Goal: Task Accomplishment & Management: Use online tool/utility

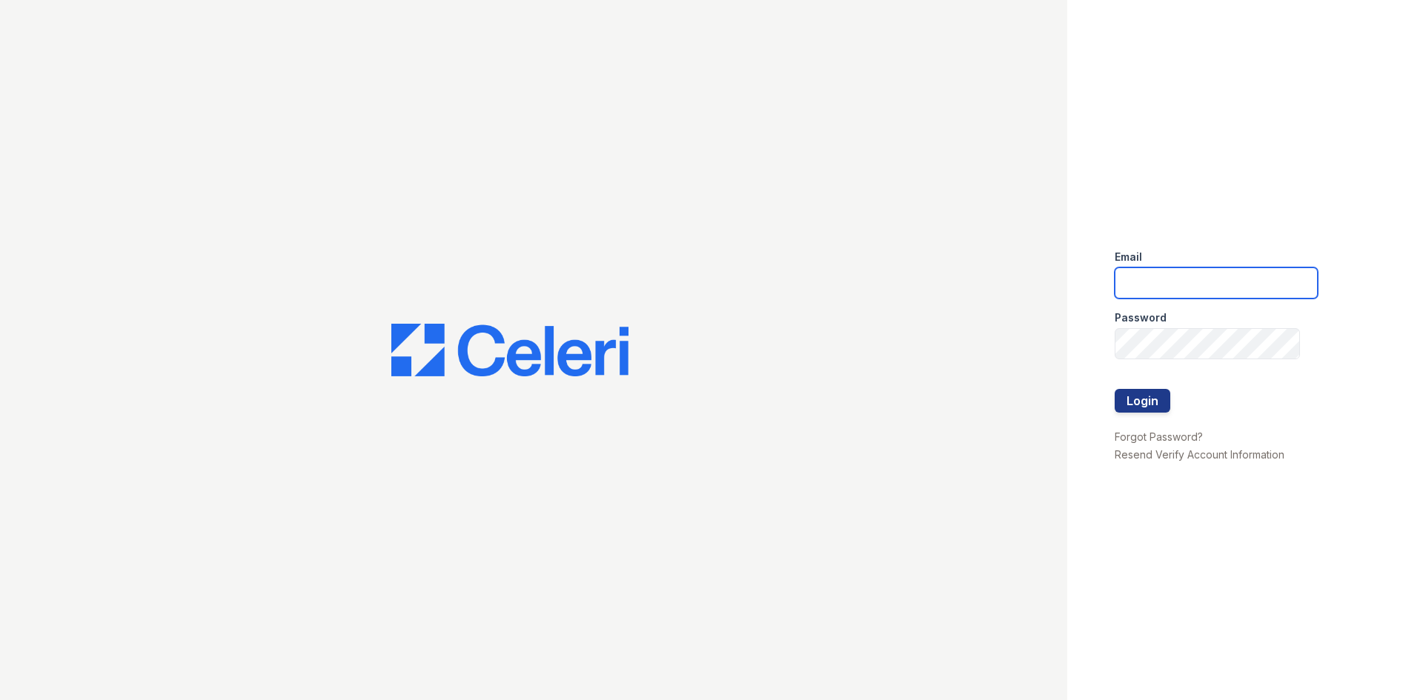
click at [1124, 276] on input "email" at bounding box center [1215, 282] width 203 height 31
type input "[EMAIL_ADDRESS][DOMAIN_NAME]"
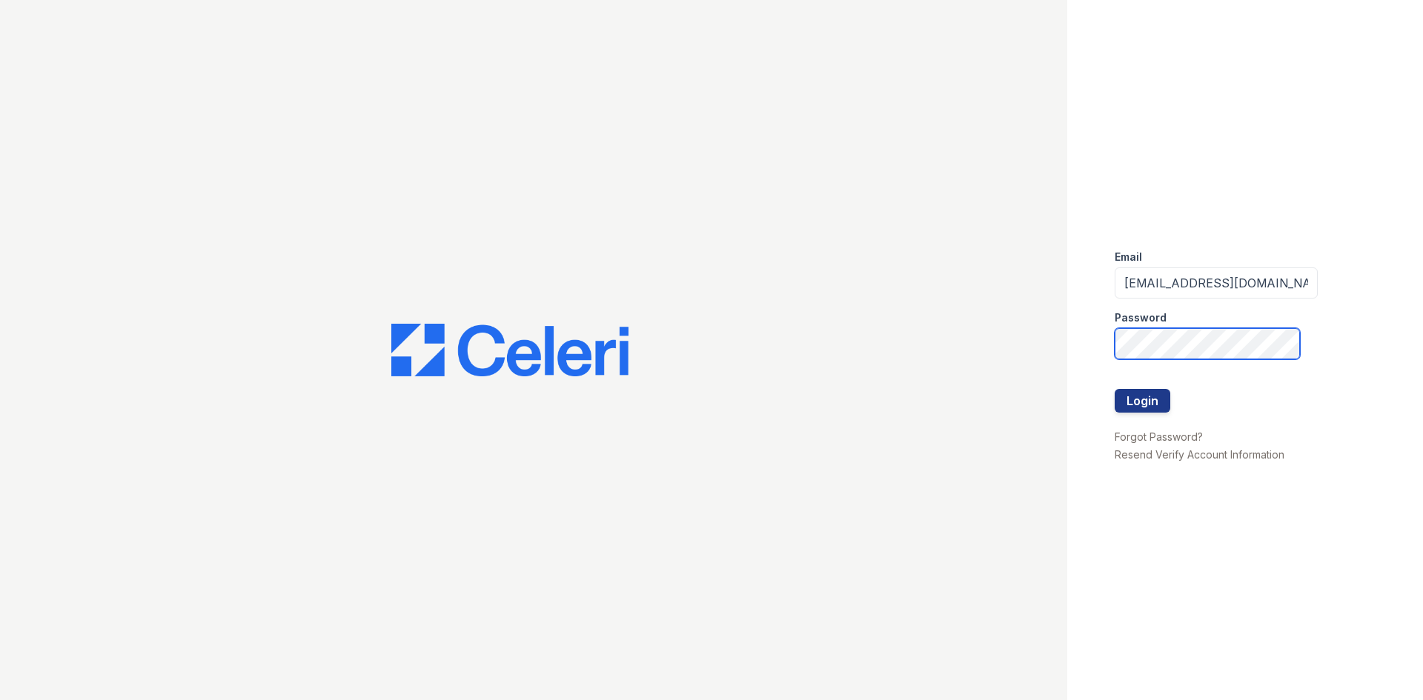
click at [1114, 389] on button "Login" at bounding box center [1142, 401] width 56 height 24
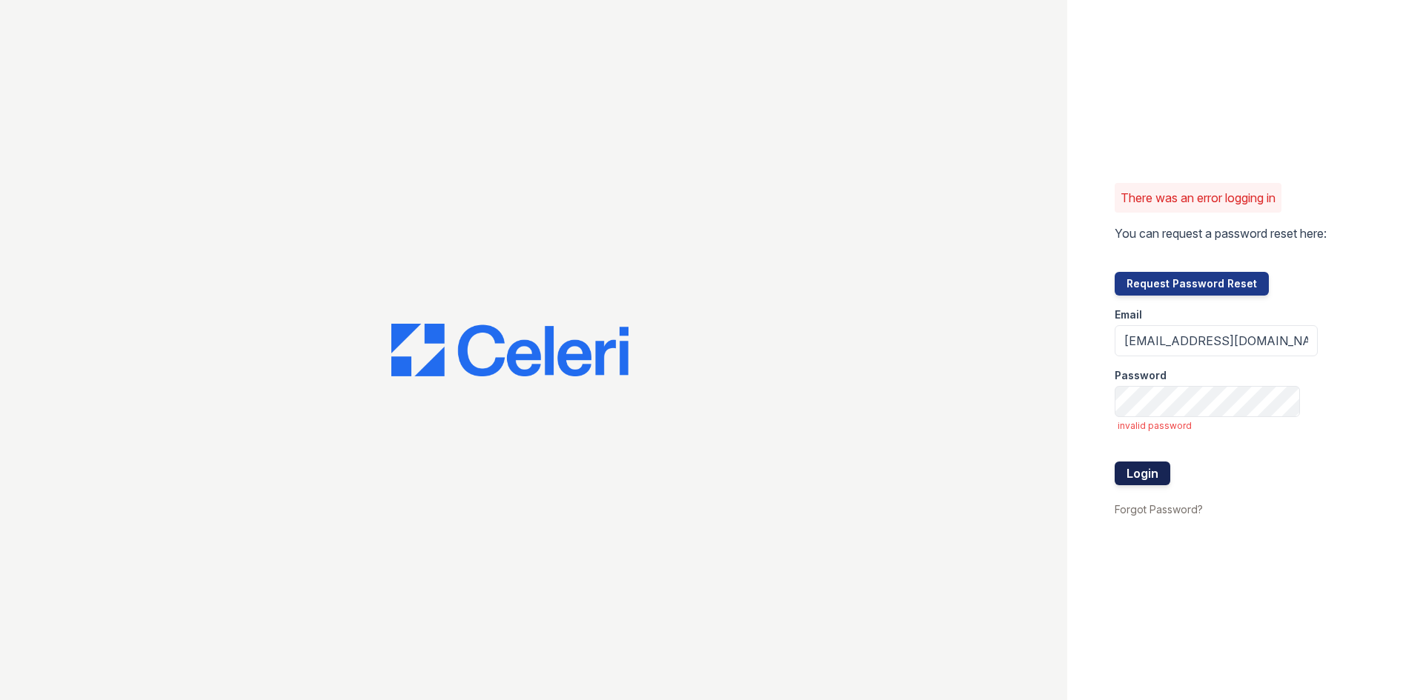
click at [1140, 469] on button "Login" at bounding box center [1142, 474] width 56 height 24
click at [1139, 479] on button "Login" at bounding box center [1142, 474] width 56 height 24
click at [1149, 475] on button "Login" at bounding box center [1142, 474] width 56 height 24
click at [1233, 429] on span "invalid password" at bounding box center [1217, 426] width 200 height 12
click at [1143, 468] on button "Login" at bounding box center [1142, 474] width 56 height 24
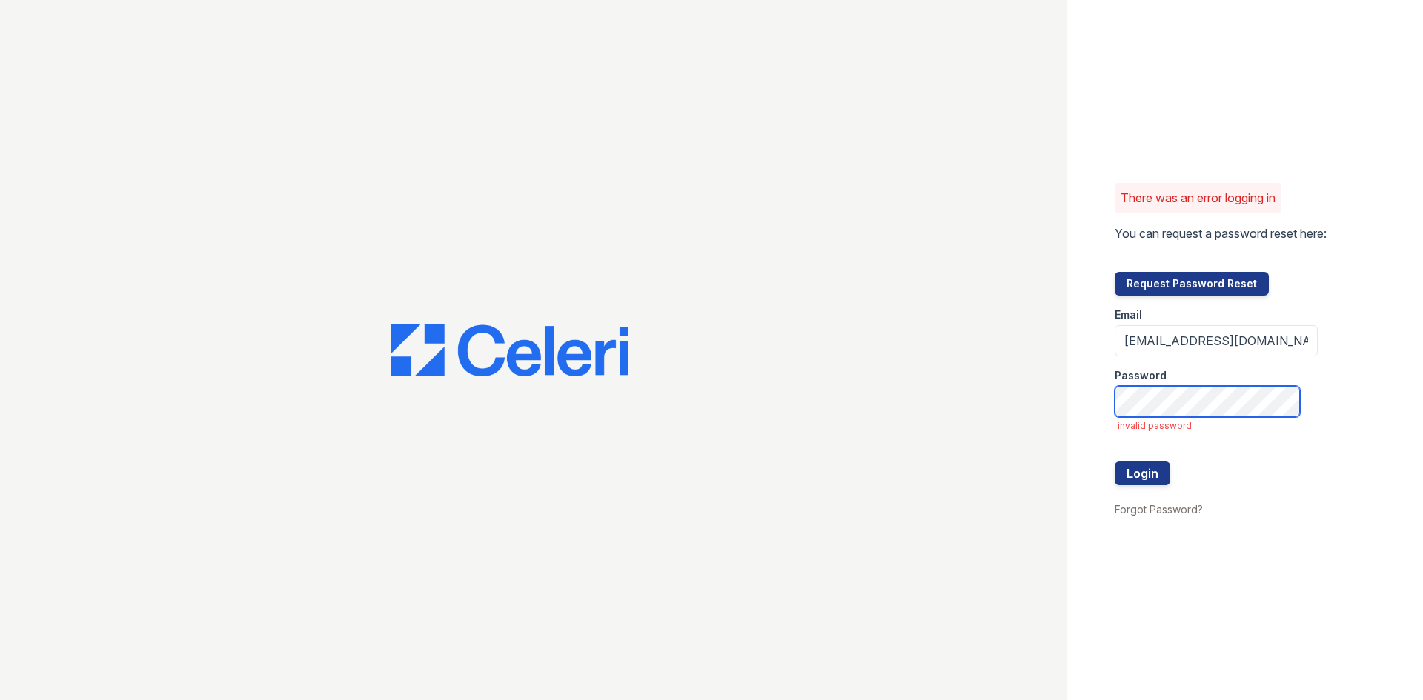
click at [1114, 462] on button "Login" at bounding box center [1142, 474] width 56 height 24
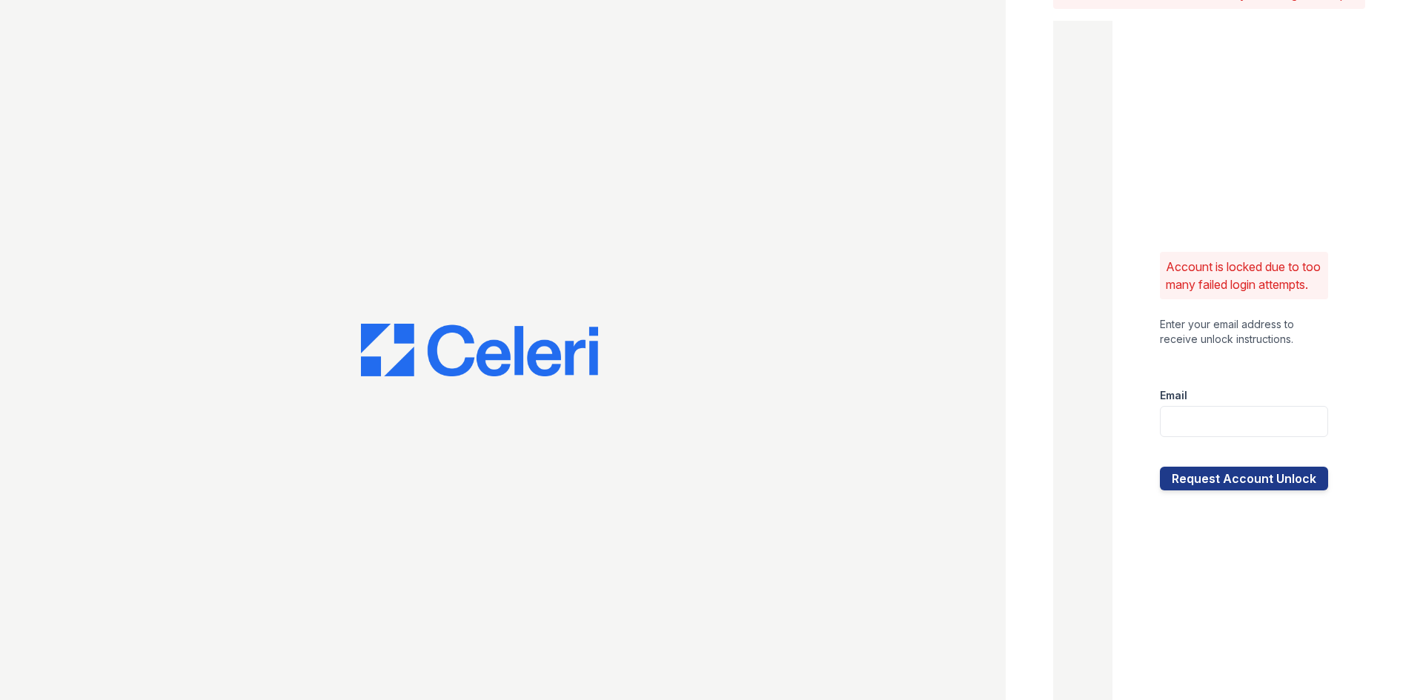
click at [1263, 451] on div at bounding box center [1244, 452] width 168 height 30
click at [1263, 437] on input "email" at bounding box center [1244, 421] width 168 height 31
type input "[EMAIL_ADDRESS][DOMAIN_NAME]"
click at [1251, 491] on button "Request Account Unlock" at bounding box center [1244, 479] width 168 height 24
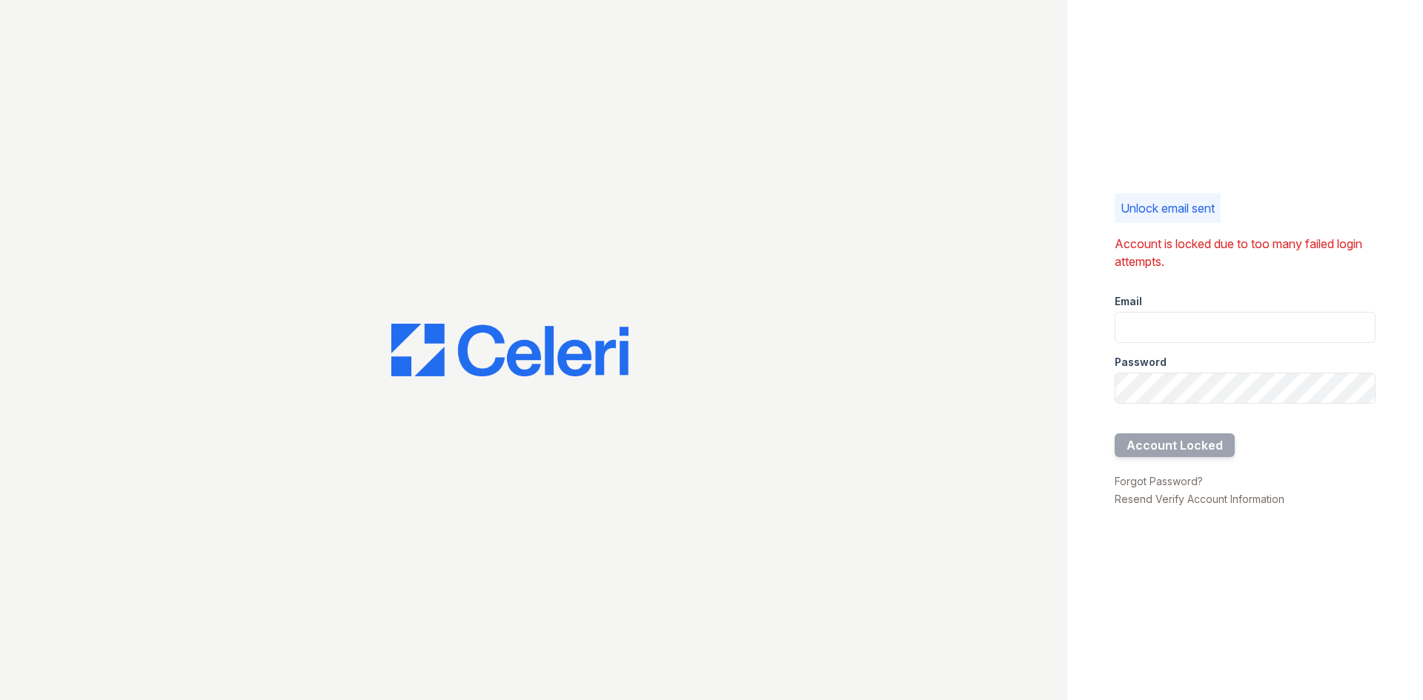
click at [1031, 413] on div at bounding box center [533, 350] width 1067 height 700
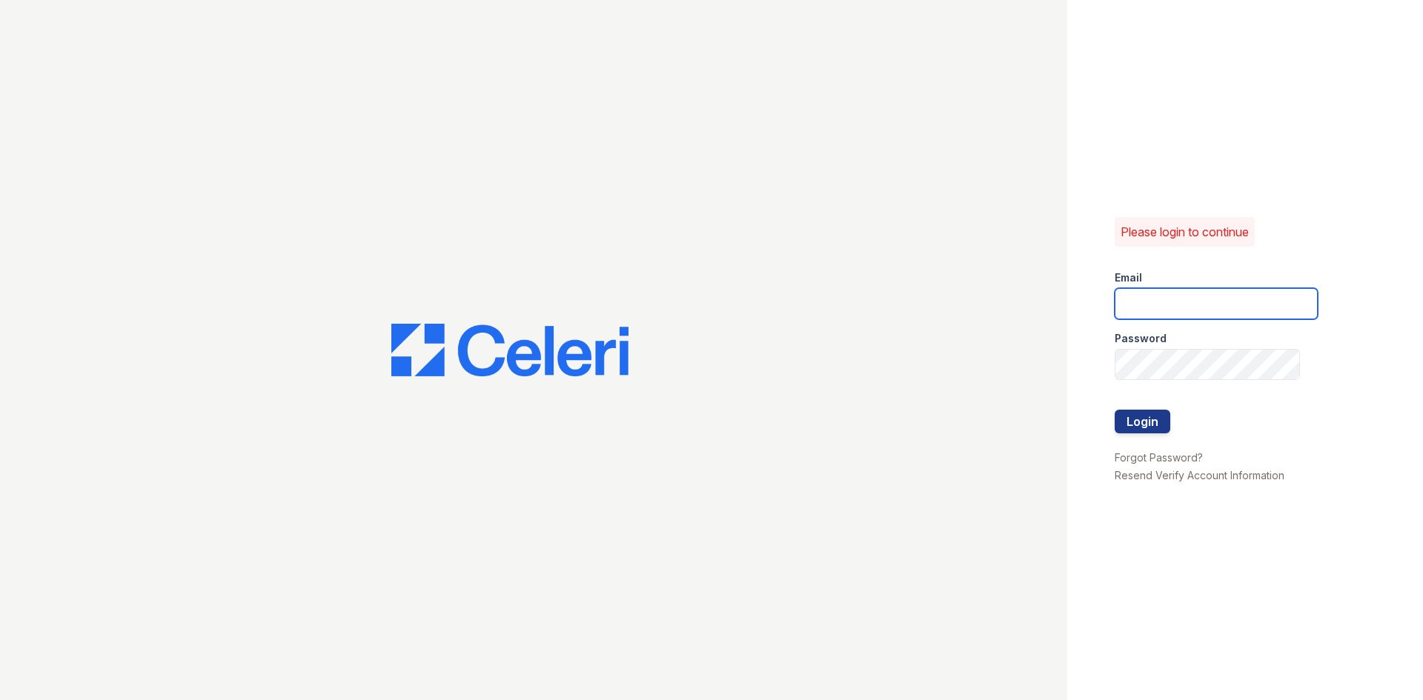
click at [1216, 296] on input "email" at bounding box center [1215, 303] width 203 height 31
click at [1143, 310] on input "wadams@trinity-pm.com" at bounding box center [1215, 303] width 203 height 31
type input "[EMAIL_ADDRESS][DOMAIN_NAME]"
click at [1114, 410] on button "Login" at bounding box center [1142, 422] width 56 height 24
click at [1146, 424] on button "Login" at bounding box center [1142, 422] width 56 height 24
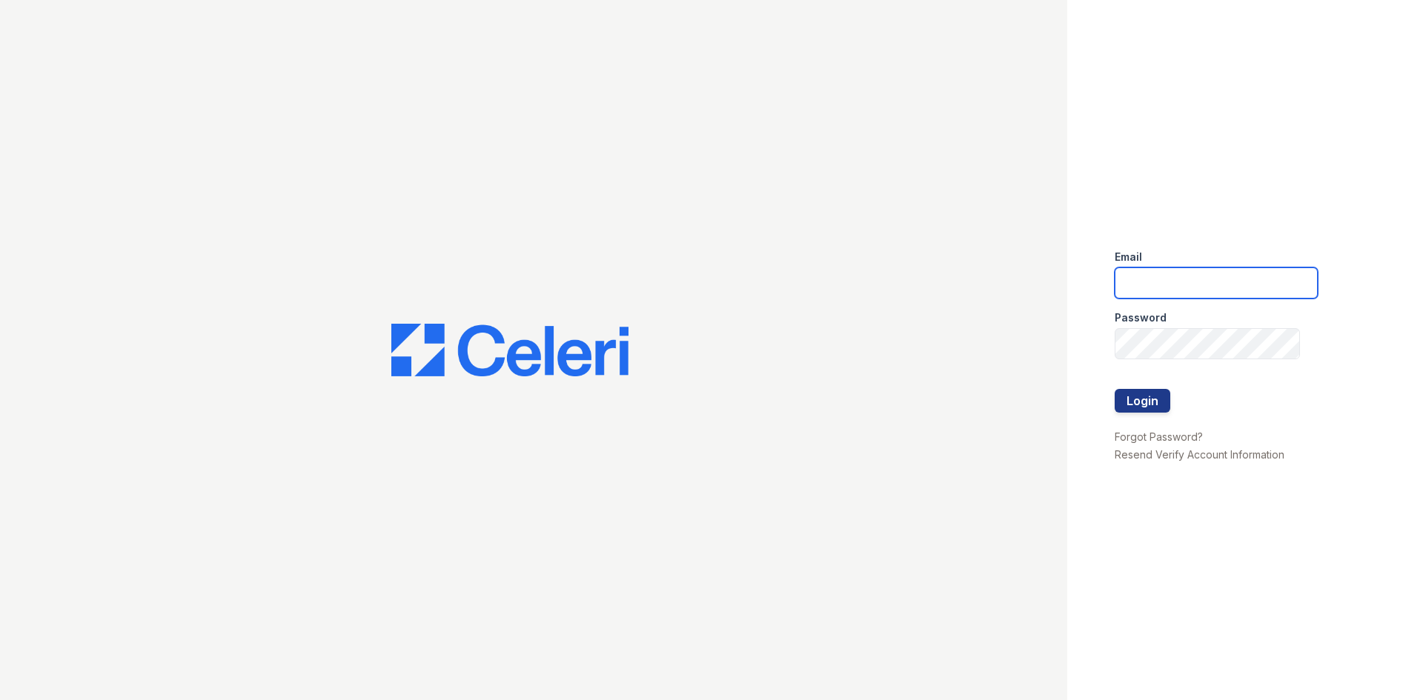
click at [1204, 267] on input "email" at bounding box center [1215, 282] width 203 height 31
type input "wadams@trinity-pm.com"
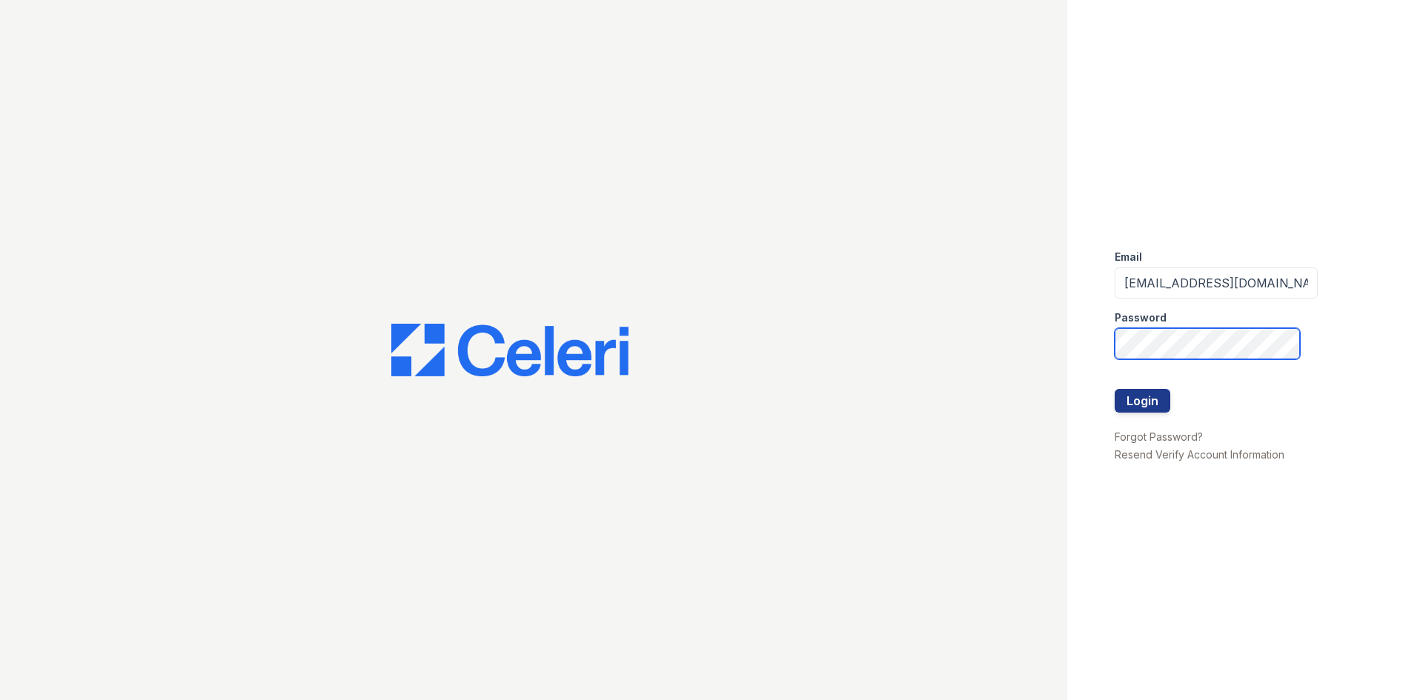
click at [1114, 389] on button "Login" at bounding box center [1142, 401] width 56 height 24
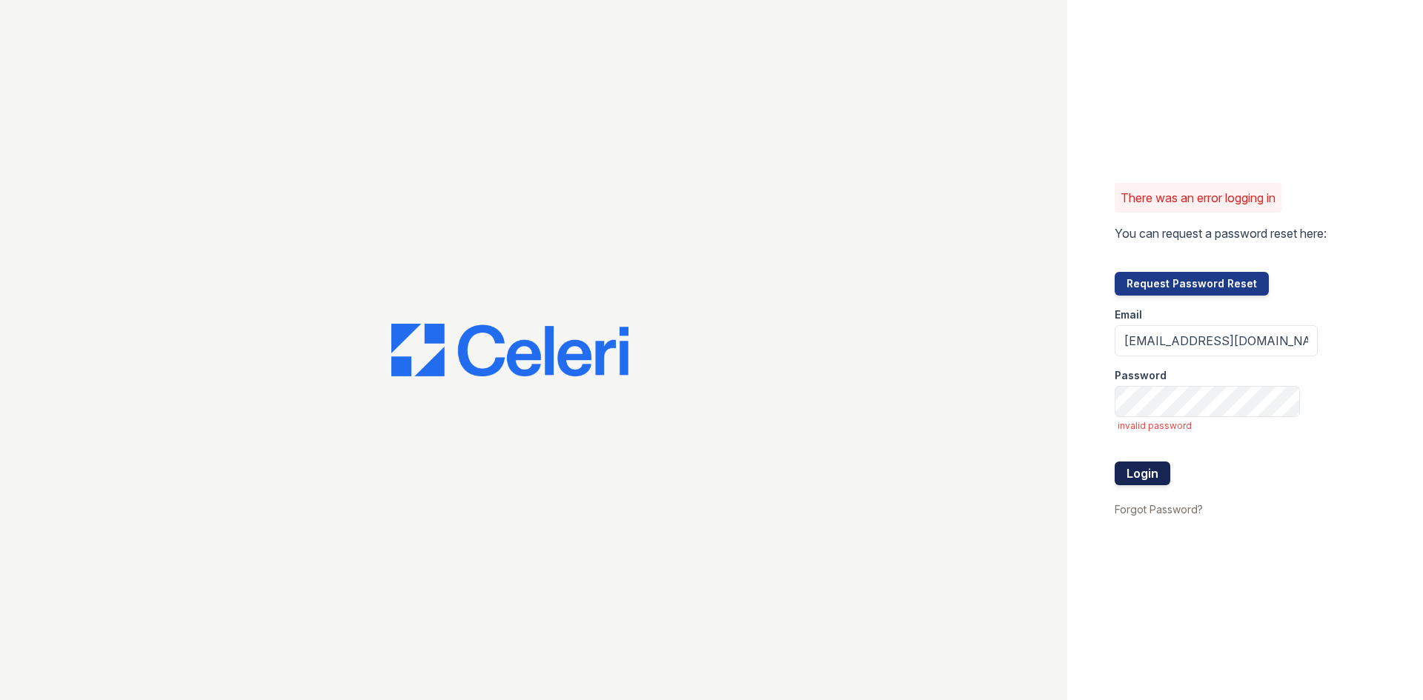
click at [1154, 465] on button "Login" at bounding box center [1142, 474] width 56 height 24
click at [1160, 477] on button "Login" at bounding box center [1142, 474] width 56 height 24
click at [1157, 476] on button "Login" at bounding box center [1142, 474] width 56 height 24
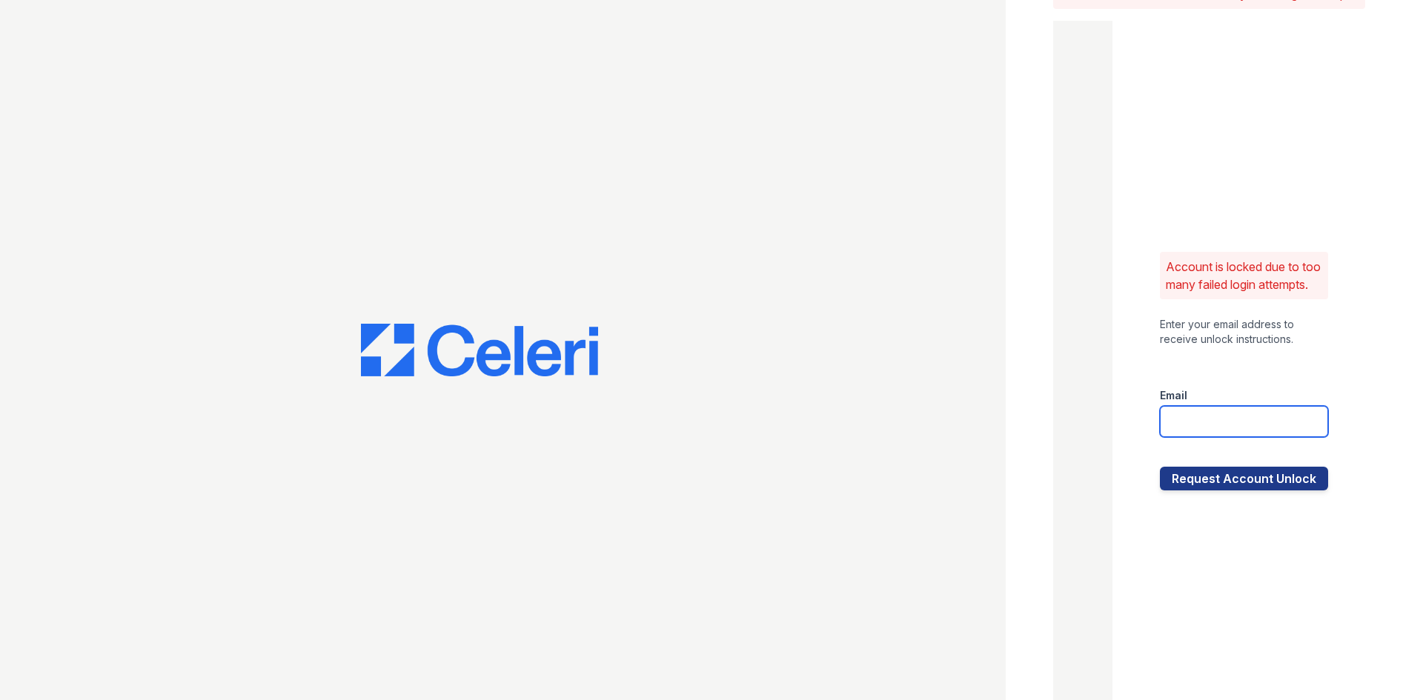
click at [1227, 434] on input "email" at bounding box center [1244, 421] width 168 height 31
type input "wadams@trinity-pm.com"
click at [1182, 491] on button "Request Account Unlock" at bounding box center [1244, 479] width 168 height 24
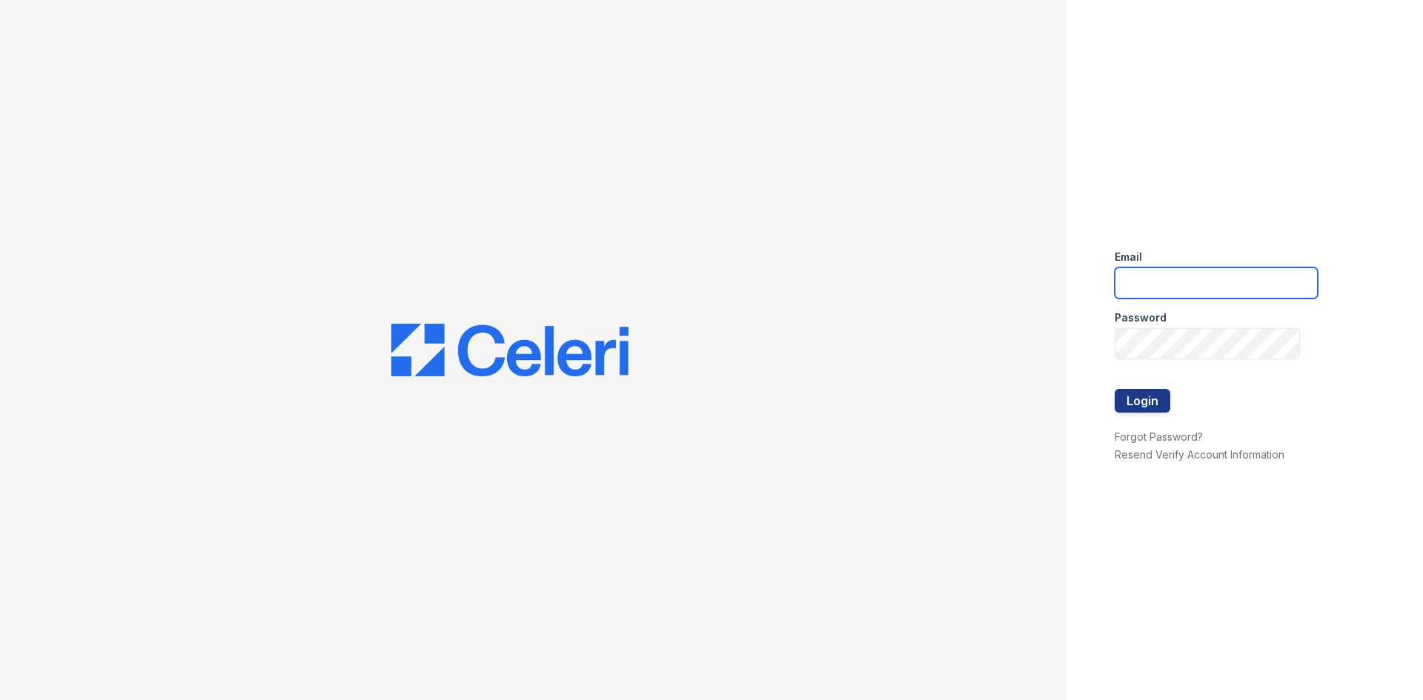
click at [1203, 293] on input "email" at bounding box center [1215, 282] width 203 height 31
type input "WAdams@trinity-pm.com"
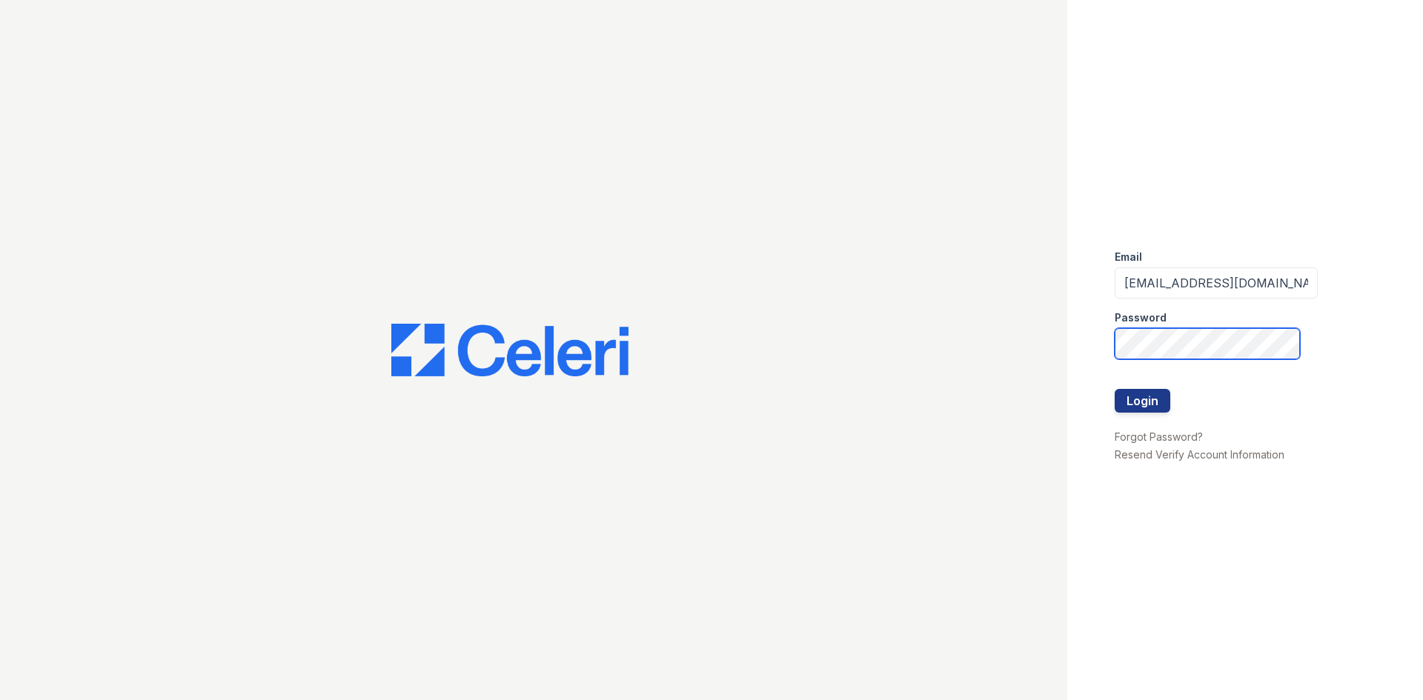
click at [1114, 389] on button "Login" at bounding box center [1142, 401] width 56 height 24
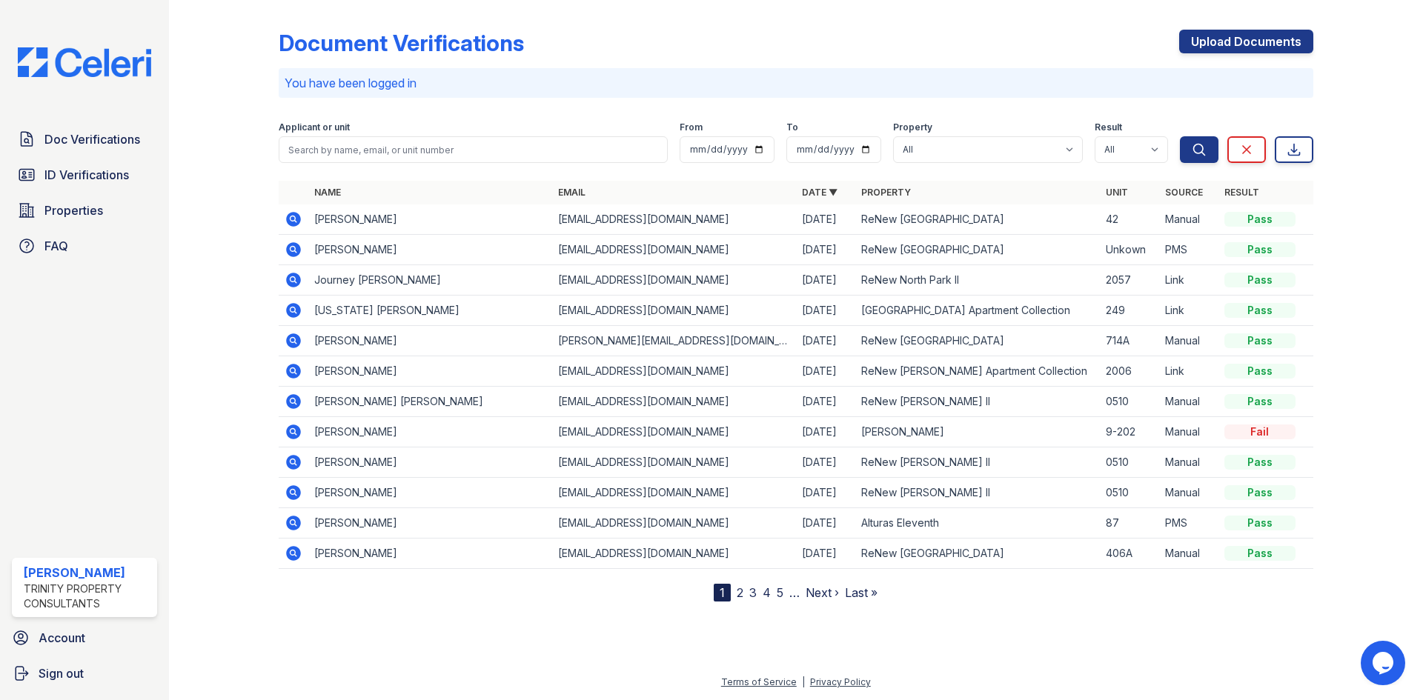
click at [958, 104] on div "Document Verifications Upload Documents You have been logged in Filter Applican…" at bounding box center [796, 304] width 1034 height 596
